Goal: Task Accomplishment & Management: Manage account settings

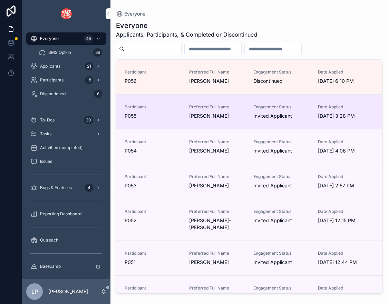
click at [153, 124] on link "Participant P055 Preferred Full Name [PERSON_NAME] Engagement Status Invited Ap…" at bounding box center [249, 111] width 266 height 35
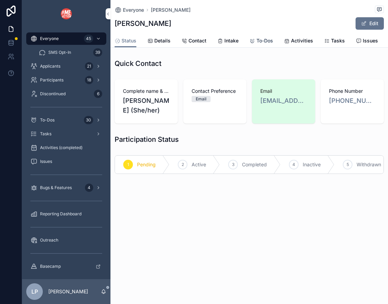
click at [253, 42] on icon "scrollable content" at bounding box center [252, 41] width 6 height 6
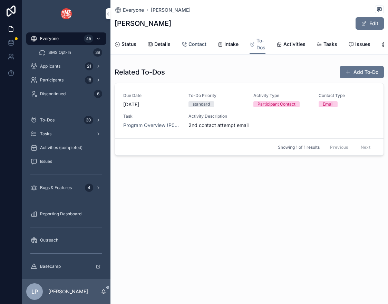
click at [188, 43] on span "Contact" at bounding box center [197, 44] width 18 height 7
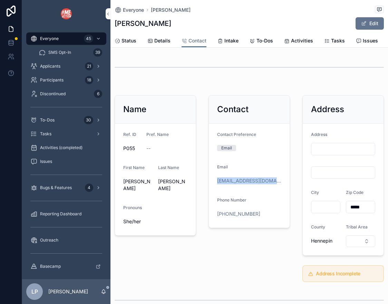
drag, startPoint x: 277, startPoint y: 179, endPoint x: 213, endPoint y: 182, distance: 63.9
click at [213, 182] on form "Contact Preference Email Email [EMAIL_ADDRESS][DOMAIN_NAME] Phone Number [PHONE…" at bounding box center [249, 175] width 81 height 104
copy link "[EMAIL_ADDRESS][DOMAIN_NAME]"
click at [262, 43] on span "To-Dos" at bounding box center [264, 40] width 17 height 7
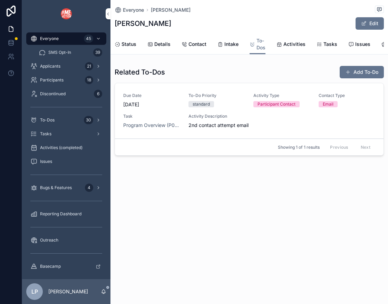
click at [358, 112] on div "Due Date [DATE] To-Do Priority standard Activity Type Participant Contact Conta…" at bounding box center [249, 111] width 252 height 36
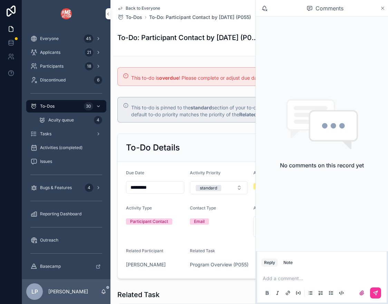
click at [383, 10] on icon "scrollable content" at bounding box center [382, 9] width 5 height 6
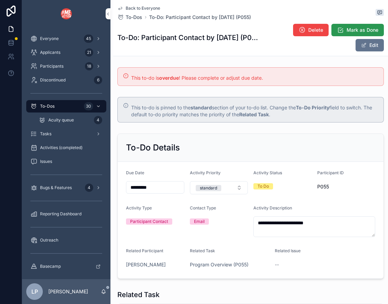
click at [357, 27] on span "Mark as Done" at bounding box center [362, 30] width 32 height 7
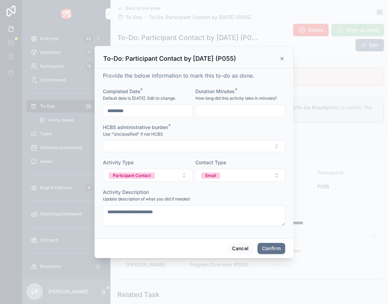
click at [217, 111] on input "text" at bounding box center [240, 111] width 89 height 10
type input "*"
click at [203, 149] on button "Select Button" at bounding box center [194, 146] width 182 height 12
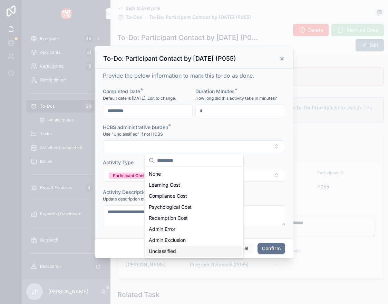
click at [192, 246] on div "Unclassified" at bounding box center [194, 251] width 96 height 11
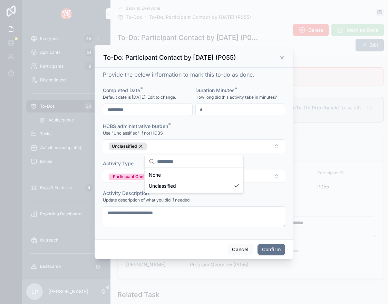
click at [259, 204] on div "**********" at bounding box center [194, 208] width 182 height 37
click at [281, 252] on button "Confirm" at bounding box center [271, 249] width 28 height 11
type input "*********"
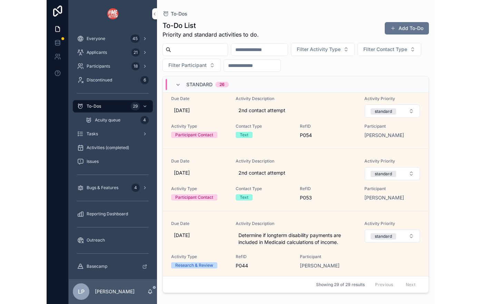
scroll to position [347, 0]
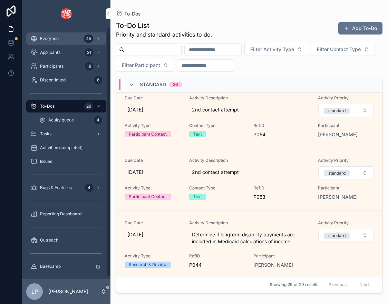
click at [84, 39] on div "45" at bounding box center [88, 38] width 9 height 8
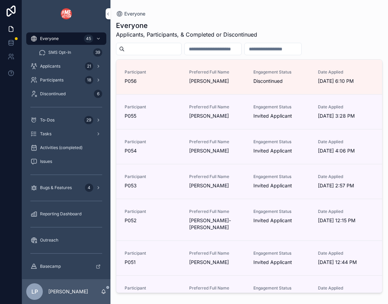
click at [171, 51] on input "scrollable content" at bounding box center [152, 49] width 57 height 10
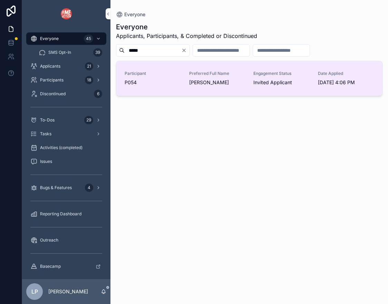
type input "*****"
click at [225, 93] on link "Participant P054 Preferred Full Name [PERSON_NAME] Engagement Status Invited Ap…" at bounding box center [249, 78] width 266 height 34
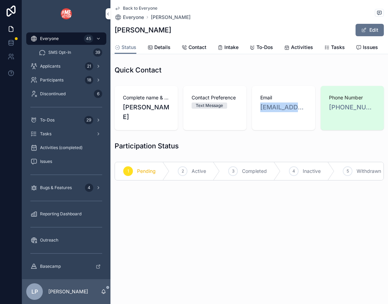
drag, startPoint x: 259, startPoint y: 107, endPoint x: 326, endPoint y: 98, distance: 67.4
click at [327, 98] on div "Complete name & pronouns [PERSON_NAME] Contact Preference Text Message Email [E…" at bounding box center [248, 108] width 269 height 44
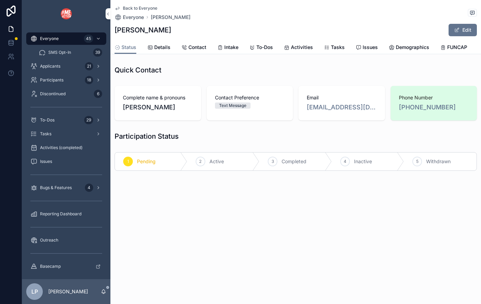
click at [367, 120] on div "Email [EMAIL_ADDRESS][DOMAIN_NAME]" at bounding box center [341, 103] width 87 height 34
drag, startPoint x: 301, startPoint y: 107, endPoint x: 376, endPoint y: 107, distance: 75.2
click at [376, 107] on div "Email [EMAIL_ADDRESS][DOMAIN_NAME]" at bounding box center [341, 103] width 87 height 34
copy link "[EMAIL_ADDRESS][DOMAIN_NAME]"
click at [268, 47] on span "To-Dos" at bounding box center [264, 47] width 17 height 7
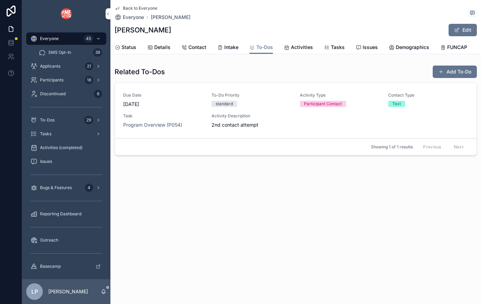
click at [364, 133] on link "Due Date [DATE] To-Do Priority standard Activity Type Participant Contact Conta…" at bounding box center [295, 111] width 361 height 56
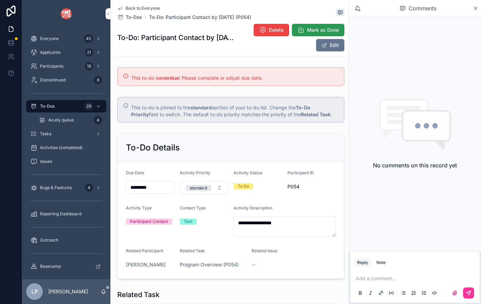
click at [328, 25] on button "Mark as Done" at bounding box center [318, 30] width 52 height 12
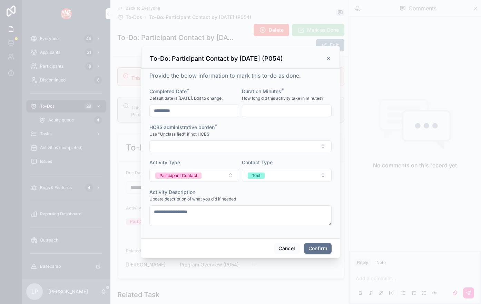
click at [284, 106] on input "text" at bounding box center [286, 111] width 89 height 10
type input "*"
click at [243, 146] on button "Select Button" at bounding box center [240, 146] width 182 height 12
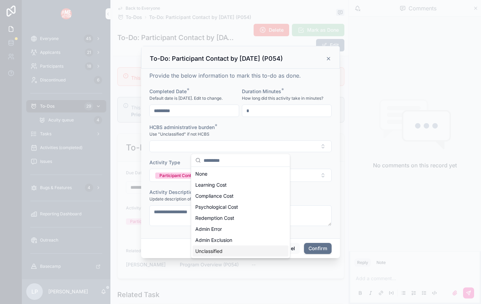
click at [225, 251] on div "Unclassified" at bounding box center [240, 251] width 96 height 11
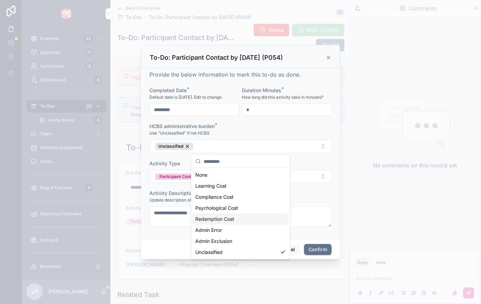
click at [311, 189] on form "**********" at bounding box center [240, 160] width 182 height 147
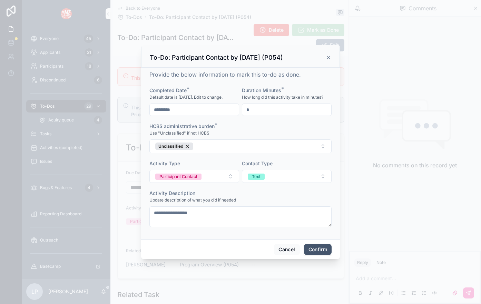
click at [315, 251] on button "Confirm" at bounding box center [318, 249] width 28 height 11
type input "*********"
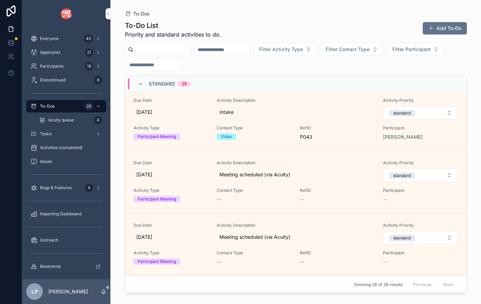
scroll to position [658, 0]
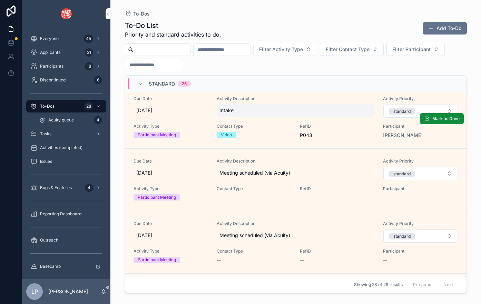
click at [293, 112] on span "Intake" at bounding box center [295, 110] width 153 height 7
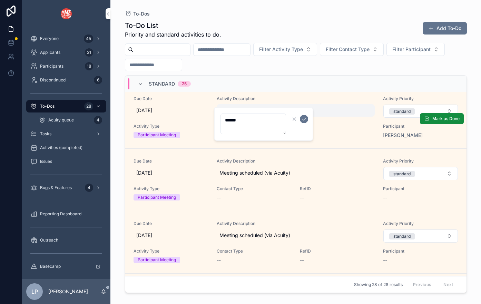
click at [309, 105] on div "Intake" at bounding box center [296, 110] width 158 height 12
click at [321, 86] on div "standard 25" at bounding box center [295, 84] width 341 height 17
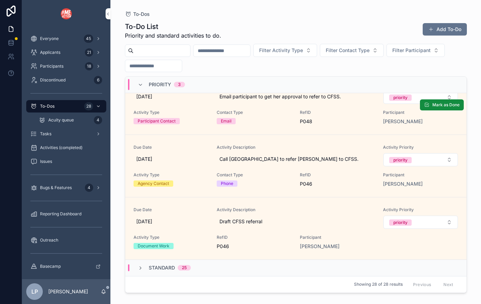
scroll to position [21, 0]
click at [142, 267] on icon "scrollable content" at bounding box center [141, 268] width 6 height 6
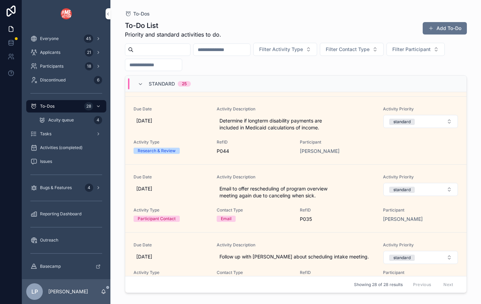
scroll to position [386, 0]
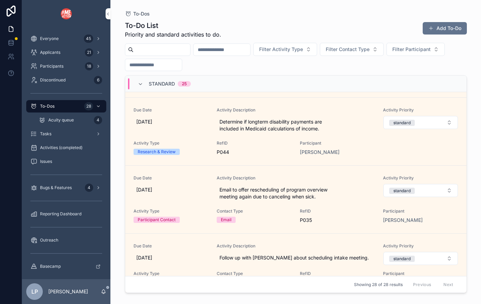
click at [147, 49] on input "scrollable content" at bounding box center [161, 50] width 57 height 10
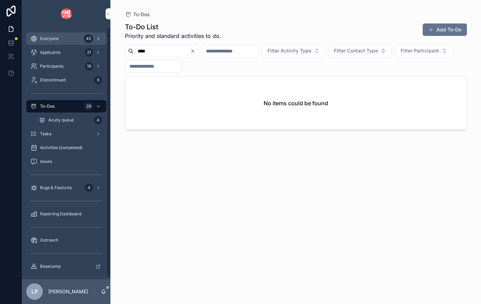
type input "****"
click at [77, 35] on div "Everyone 45" at bounding box center [66, 38] width 72 height 11
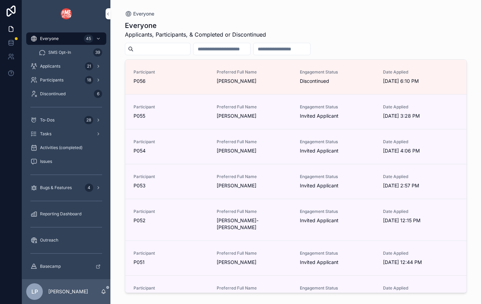
click at [151, 50] on input "scrollable content" at bounding box center [161, 49] width 57 height 10
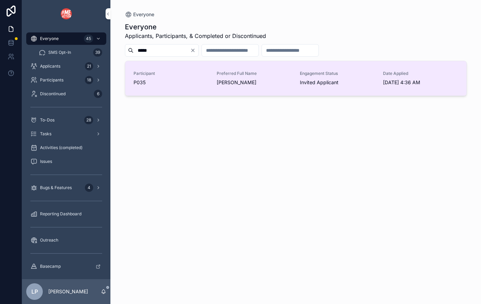
type input "*****"
click at [288, 81] on span "[PERSON_NAME]" at bounding box center [254, 82] width 75 height 7
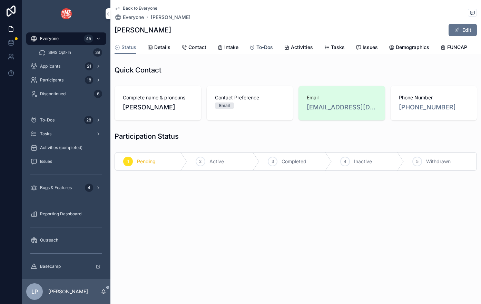
click at [260, 46] on span "To-Dos" at bounding box center [264, 47] width 17 height 7
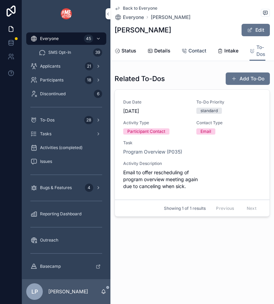
click at [194, 48] on span "Contact" at bounding box center [197, 50] width 18 height 7
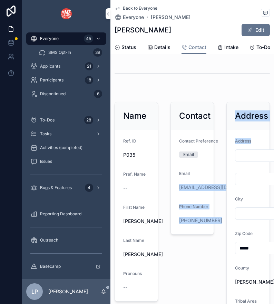
drag, startPoint x: 178, startPoint y: 188, endPoint x: 238, endPoint y: 186, distance: 59.7
click at [238, 186] on div "Name Ref. ID P035 Pref. Name -- First Name [PERSON_NAME] Last Name [PERSON_NAME…" at bounding box center [191, 226] width 163 height 328
click at [207, 192] on div "[EMAIL_ADDRESS][DOMAIN_NAME]" at bounding box center [209, 187] width 61 height 11
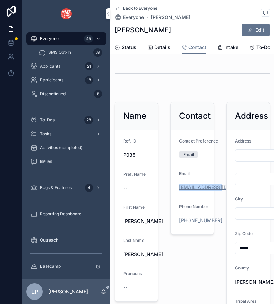
drag, startPoint x: 177, startPoint y: 189, endPoint x: 218, endPoint y: 187, distance: 41.1
click at [213, 187] on form "Contact Preference Email Email [EMAIL_ADDRESS][DOMAIN_NAME] Phone Number [PHONE…" at bounding box center [192, 182] width 43 height 104
copy link "Sharicemjones18"
click at [251, 51] on link "To-Dos" at bounding box center [260, 48] width 23 height 14
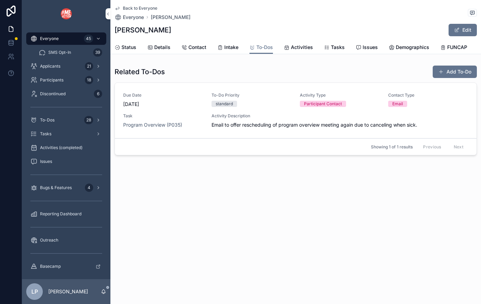
click at [387, 119] on div "Activity Description Email to offer rescheduling of program overview meeting ag…" at bounding box center [339, 120] width 257 height 15
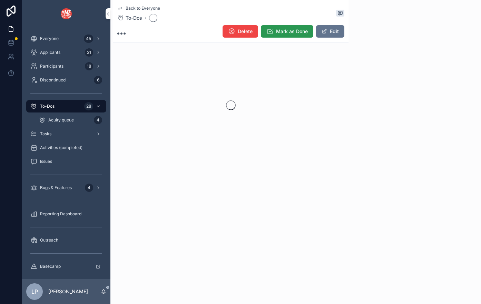
click at [273, 31] on icon "scrollable content" at bounding box center [269, 31] width 7 height 7
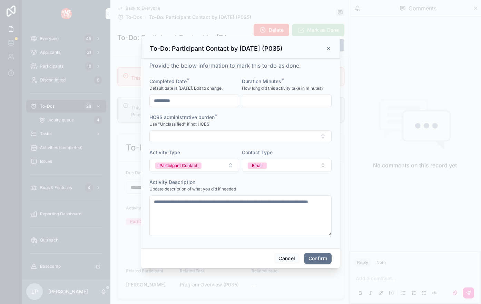
click at [297, 102] on input "text" at bounding box center [286, 101] width 89 height 10
type input "*"
click at [262, 136] on button "Select Button" at bounding box center [240, 136] width 182 height 12
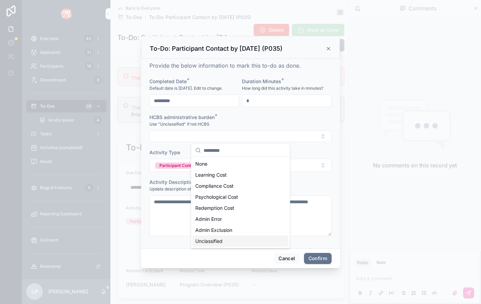
click at [259, 240] on div "Unclassified" at bounding box center [240, 241] width 96 height 11
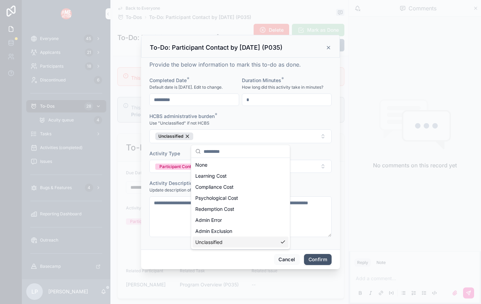
click at [319, 261] on button "Confirm" at bounding box center [318, 259] width 28 height 11
type input "*********"
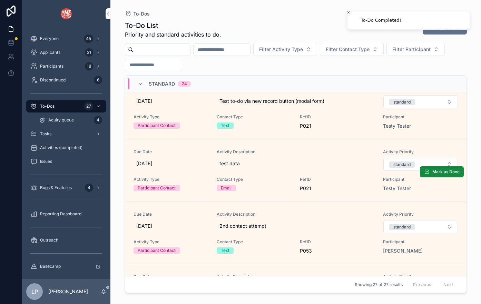
scroll to position [442, 0]
